Goal: Navigation & Orientation: Find specific page/section

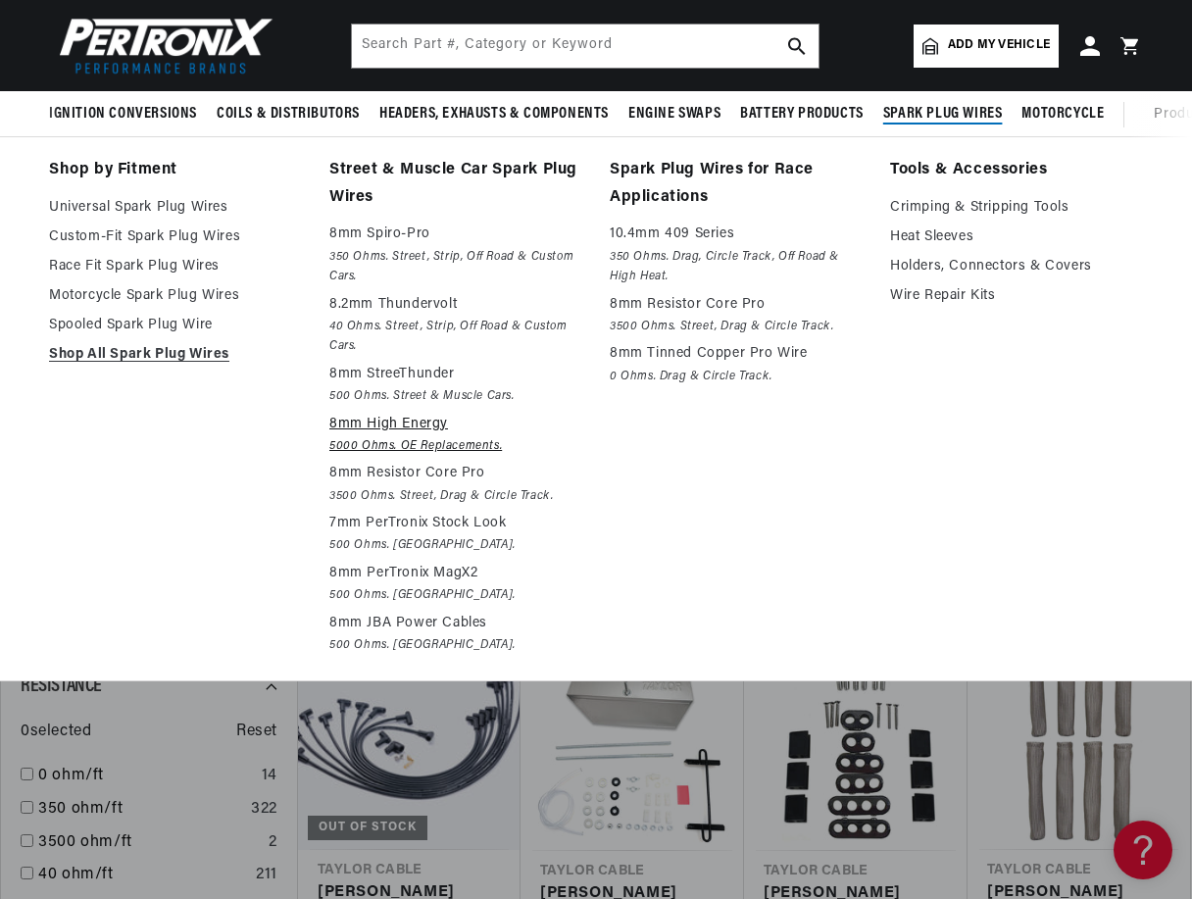
scroll to position [0, 732]
click at [379, 313] on p "8.2mm Thundervolt" at bounding box center [455, 305] width 253 height 24
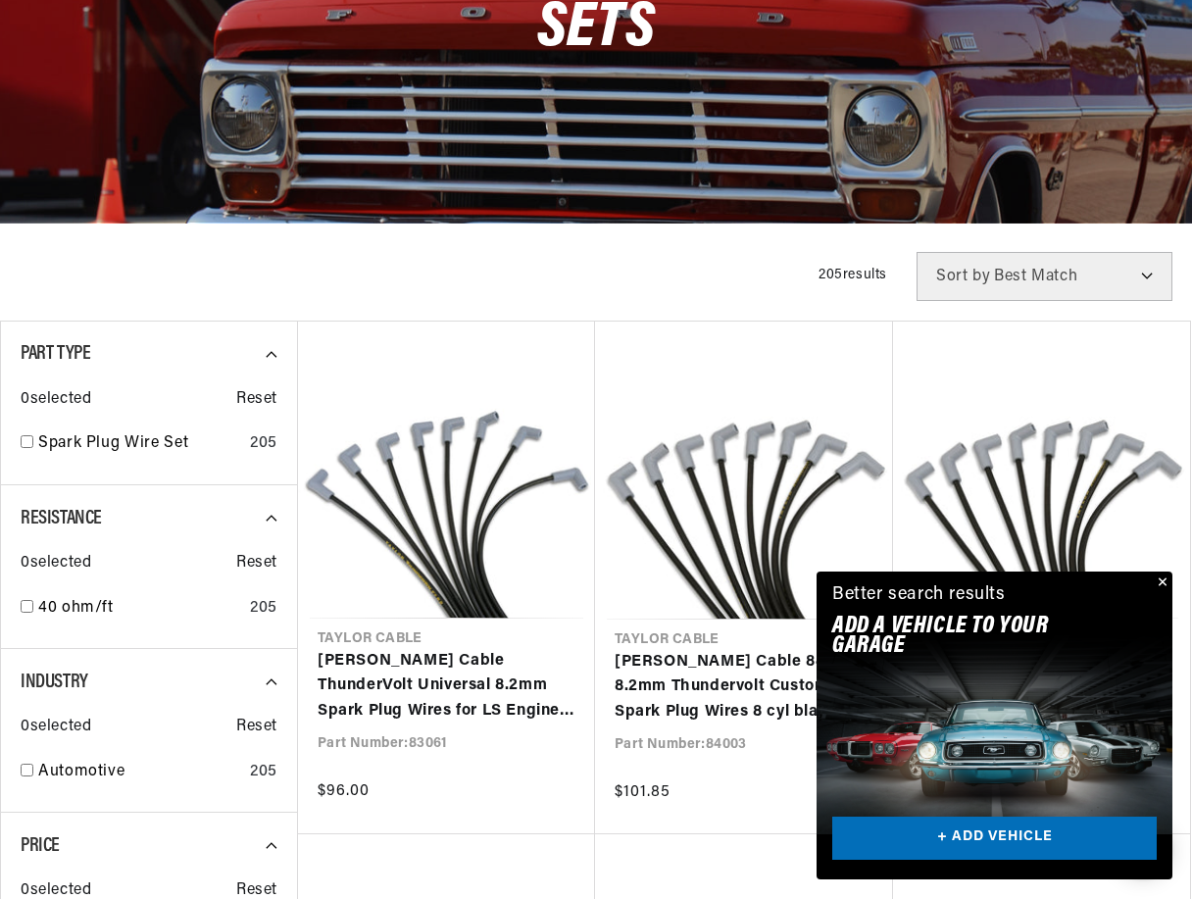
scroll to position [392, 0]
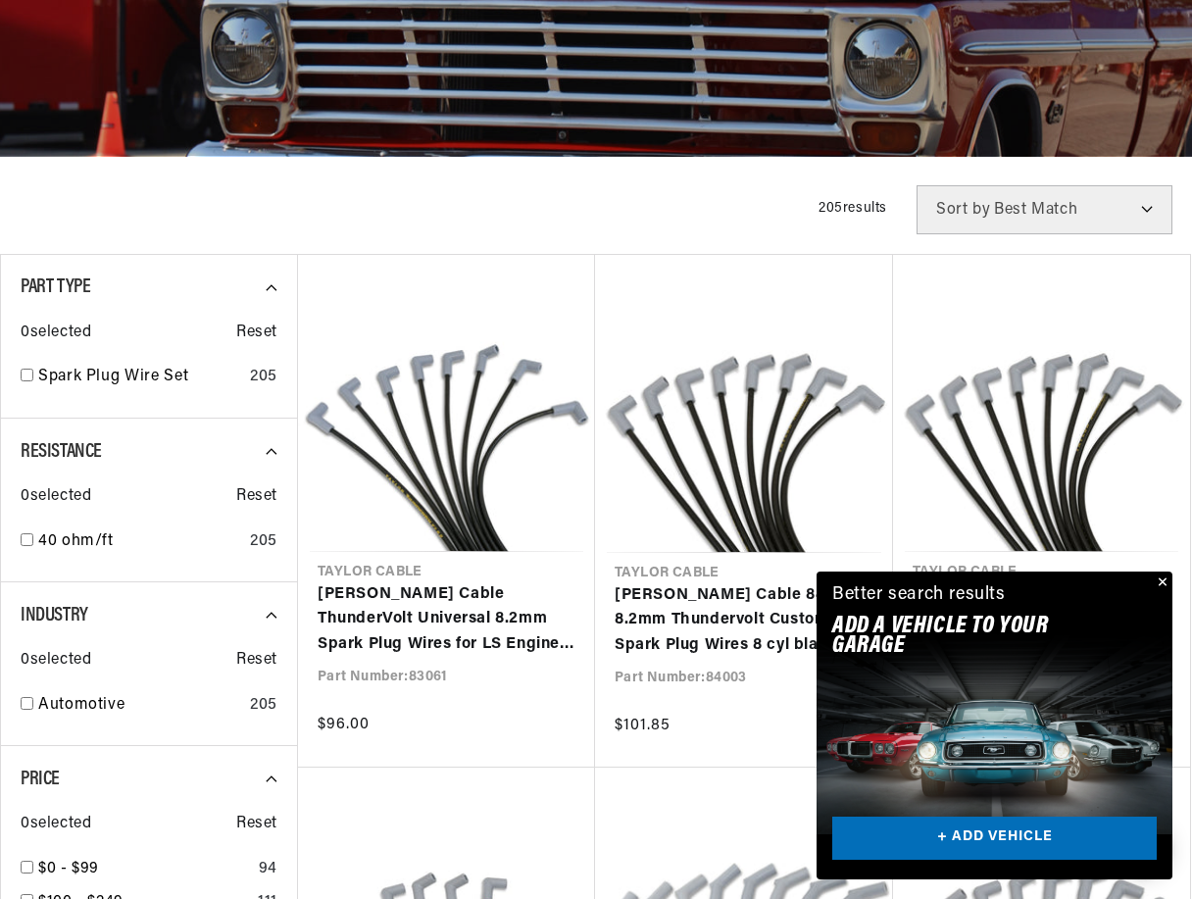
click at [1165, 581] on button "Close" at bounding box center [1161, 584] width 24 height 24
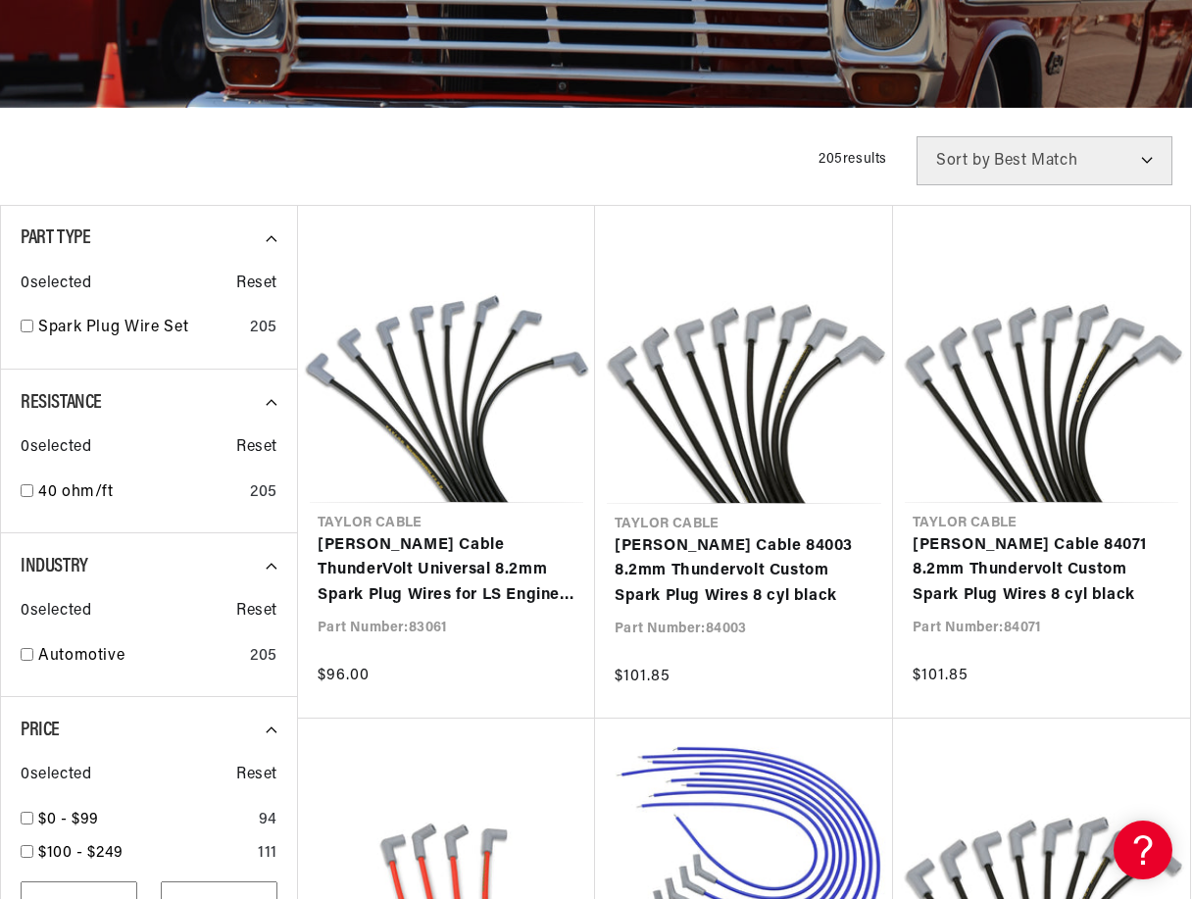
scroll to position [490, 0]
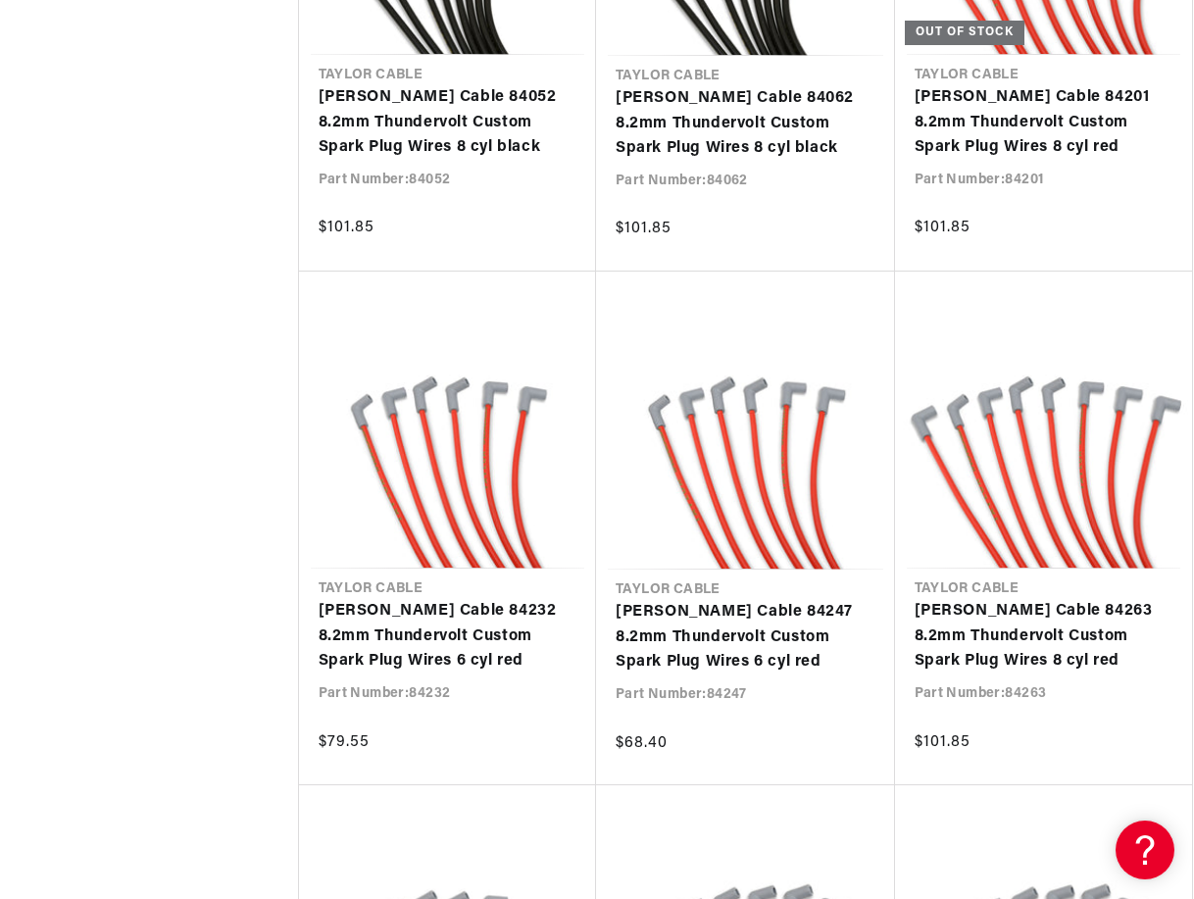
drag, startPoint x: 913, startPoint y: 240, endPoint x: 198, endPoint y: 211, distance: 715.3
click at [198, 211] on div "Close dialog FIND THE RIGHT PARTS Take our quick quiz using the button below, a…" at bounding box center [597, 449] width 1194 height 899
